Goal: Information Seeking & Learning: Learn about a topic

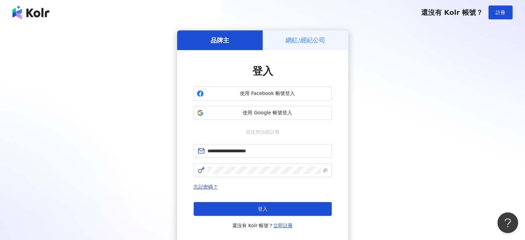
click at [257, 207] on button "登入" at bounding box center [263, 209] width 138 height 14
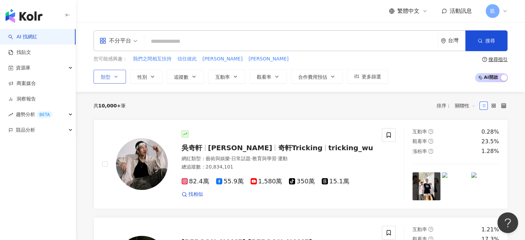
click at [117, 76] on icon "button" at bounding box center [116, 77] width 6 height 6
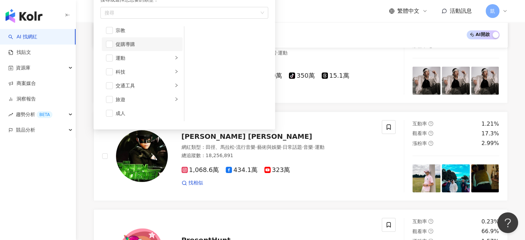
scroll to position [239, 0]
click at [174, 96] on div "button" at bounding box center [176, 99] width 4 height 7
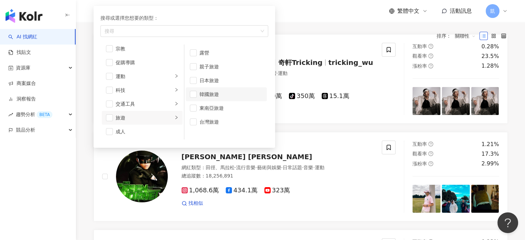
scroll to position [69, 0]
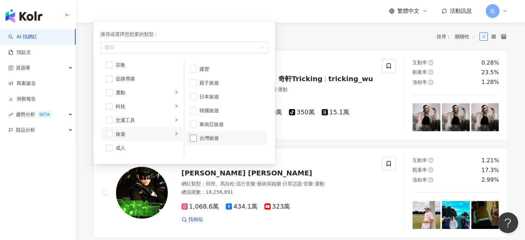
click at [195, 138] on span "button" at bounding box center [193, 138] width 7 height 7
click at [193, 82] on span "button" at bounding box center [193, 82] width 7 height 7
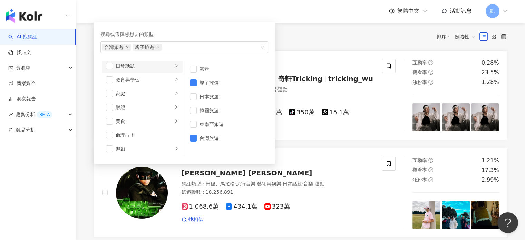
scroll to position [0, 0]
click at [173, 82] on li "美妝時尚" at bounding box center [142, 83] width 81 height 14
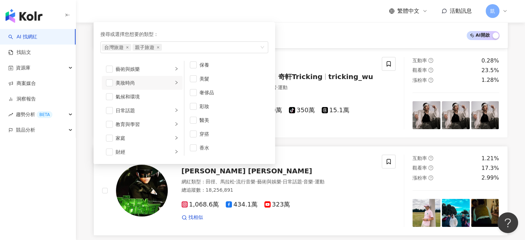
scroll to position [104, 0]
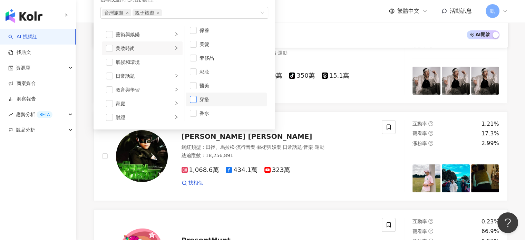
click at [194, 99] on span "button" at bounding box center [193, 99] width 7 height 7
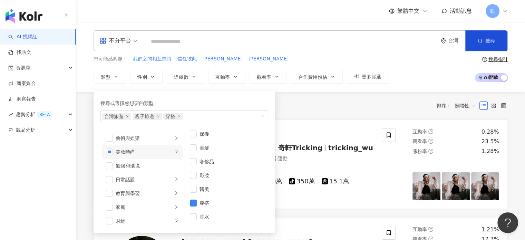
click at [431, 77] on div "您可能感興趣： 我們之間相互扶持 信任彼此 [PERSON_NAME] [PERSON_NAME] 類型 搜尋或選擇您想要的類型： 台灣旅遊 親子旅遊 穿搭 …" at bounding box center [301, 69] width 414 height 28
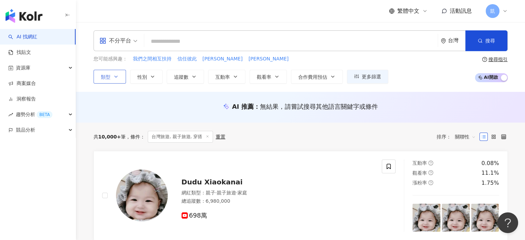
click at [120, 80] on button "類型" at bounding box center [110, 77] width 32 height 14
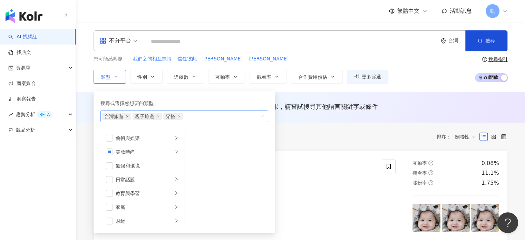
click at [158, 116] on icon "close" at bounding box center [158, 116] width 3 height 3
click at [127, 116] on icon "close" at bounding box center [127, 116] width 2 height 2
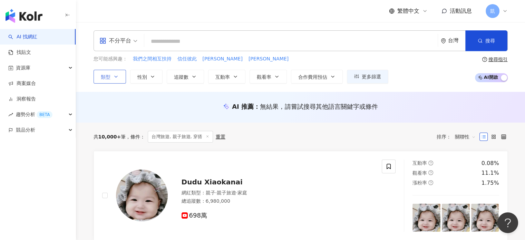
click at [407, 66] on div "您可能感興趣： 我們之間相互扶持 信任彼此 [PERSON_NAME] [PERSON_NAME] 類型 搜尋或選擇您想要的類型： 穿搭 藝術與娛樂 美妝時尚…" at bounding box center [301, 69] width 414 height 28
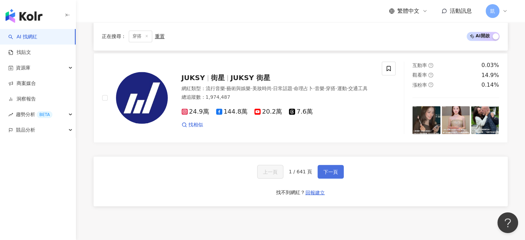
scroll to position [1182, 0]
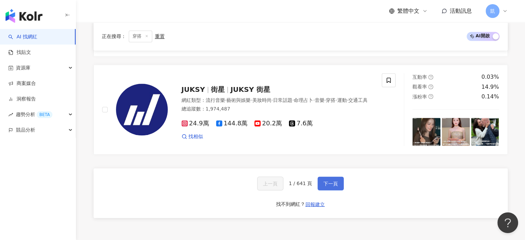
click at [333, 181] on span "下一頁" at bounding box center [331, 184] width 15 height 6
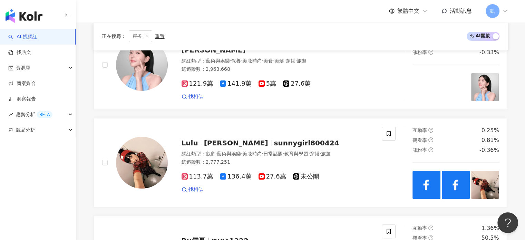
scroll to position [56, 0]
